Goal: Navigation & Orientation: Find specific page/section

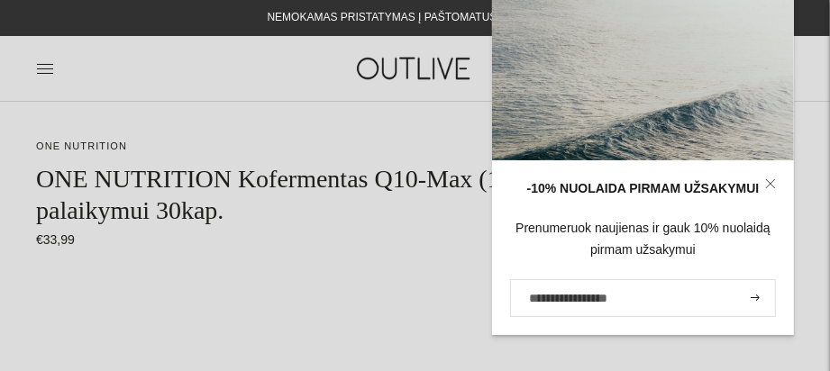
click at [771, 180] on icon at bounding box center [770, 183] width 11 height 11
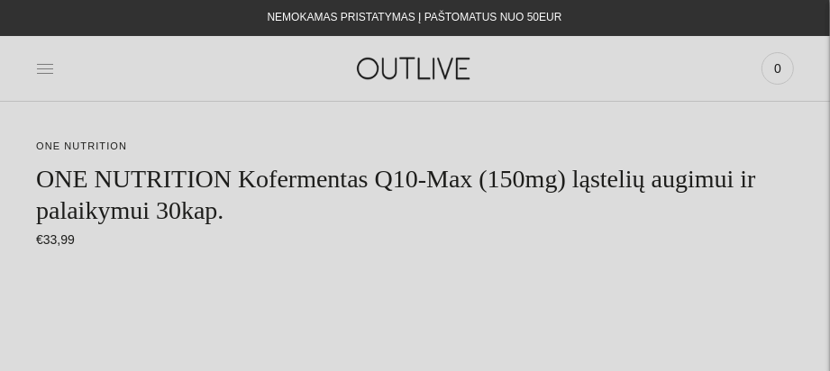
click at [39, 66] on icon at bounding box center [45, 68] width 18 height 18
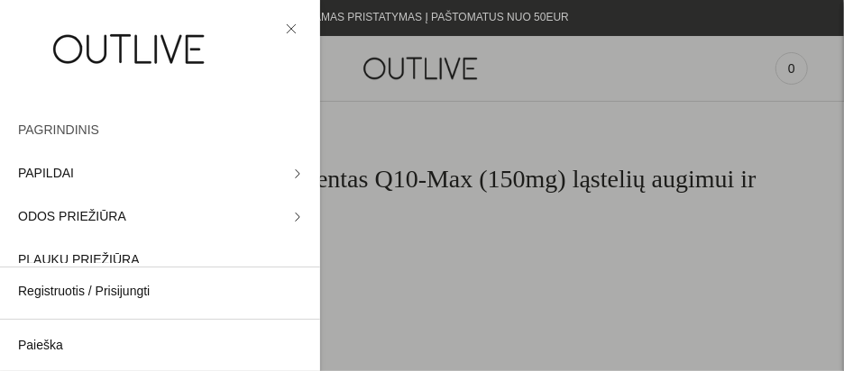
click at [66, 129] on span "PAGRINDINIS" at bounding box center [58, 131] width 81 height 22
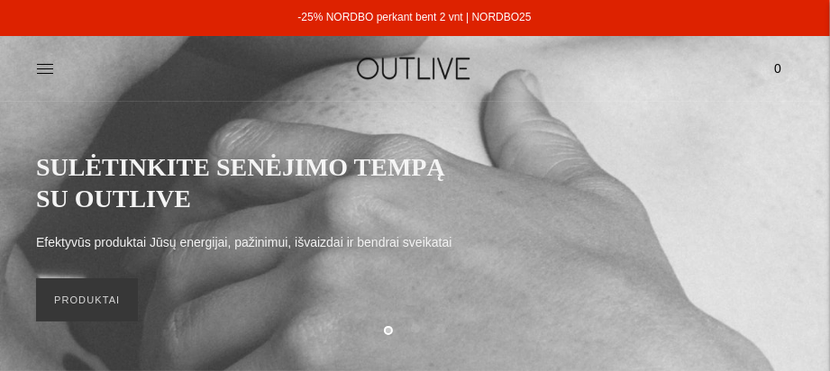
click at [360, 15] on link "-25% NORDBO perkant bent 2 vnt | NORDBO25" at bounding box center [413, 17] width 233 height 13
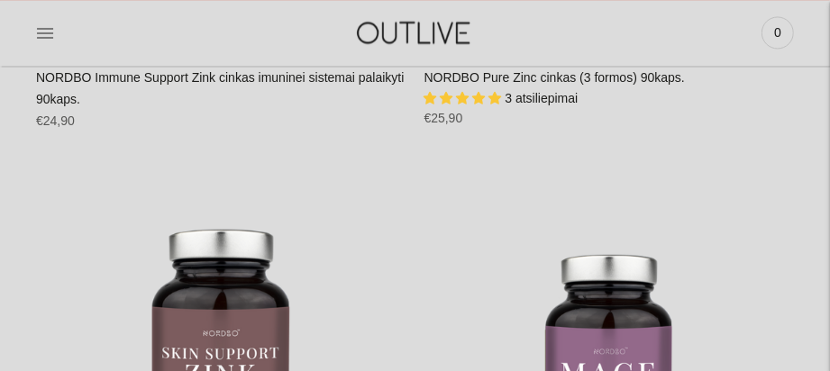
scroll to position [5678, 0]
